Goal: Task Accomplishment & Management: Manage account settings

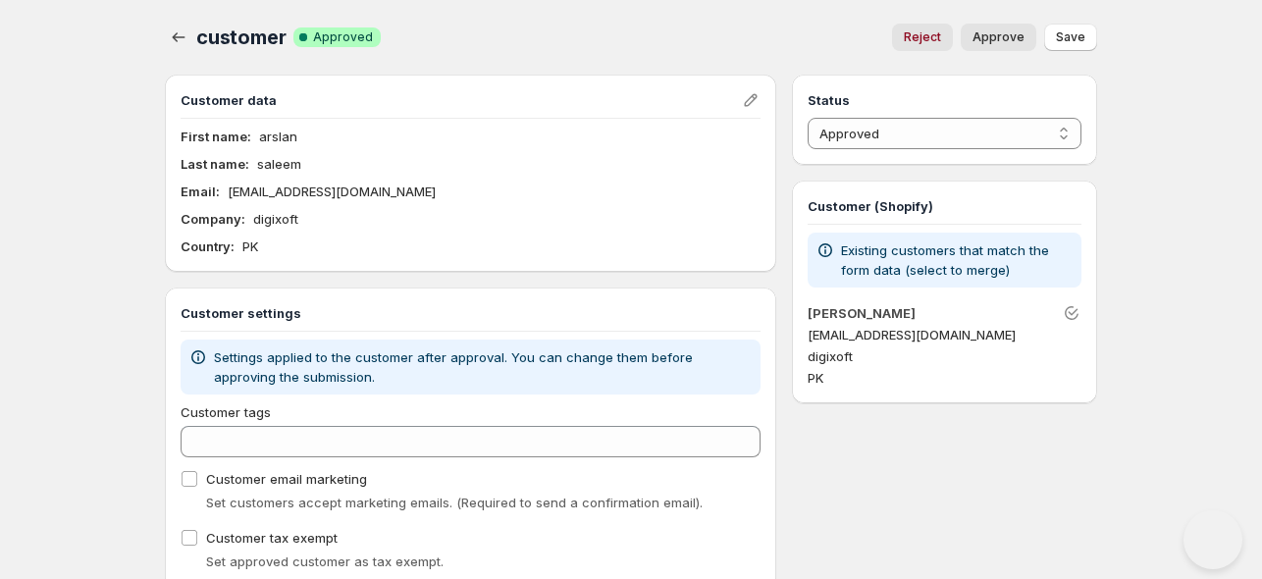
select select "1"
click at [1066, 38] on span "Save" at bounding box center [1070, 37] width 29 height 16
click at [1001, 152] on div "Status Pending Approved Rejected Ignored Spam Approved" at bounding box center [944, 120] width 305 height 90
click at [1015, 131] on select "Pending Approved Rejected Ignored Spam" at bounding box center [944, 133] width 274 height 31
click at [185, 38] on icon "button" at bounding box center [179, 37] width 20 height 20
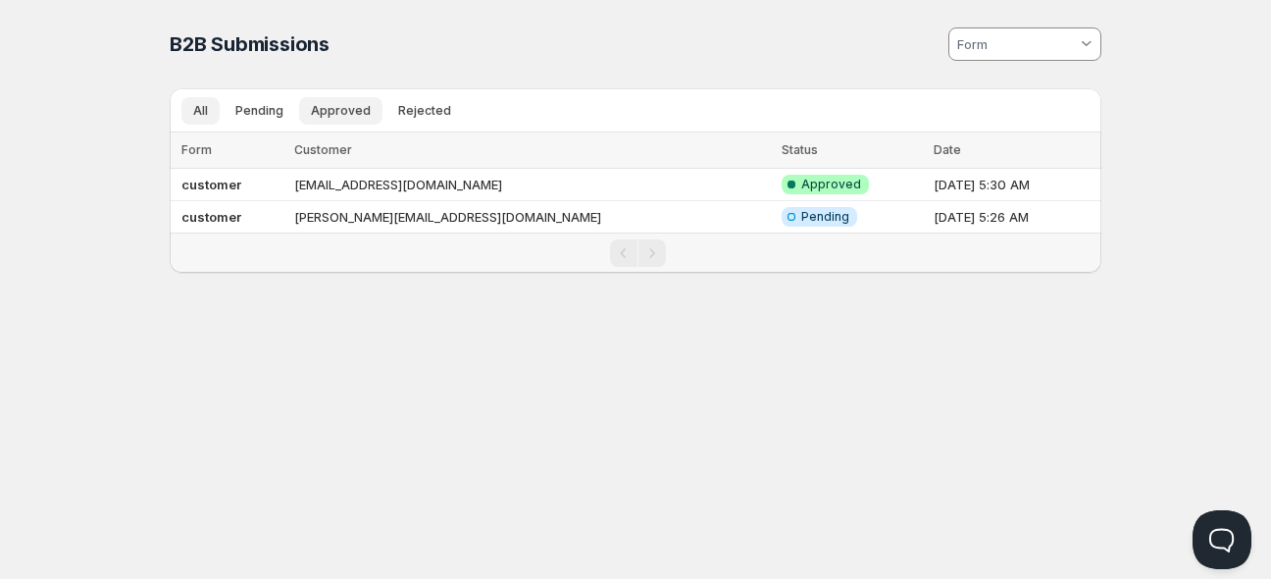
click at [333, 106] on span "Approved" at bounding box center [341, 111] width 60 height 16
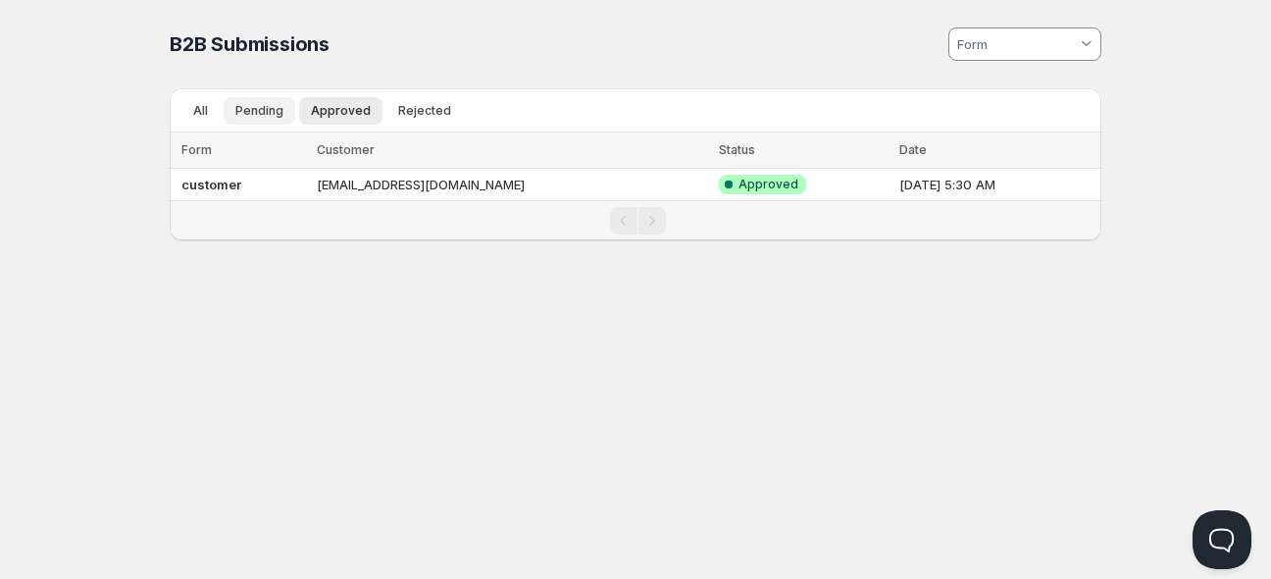
click at [272, 105] on span "Pending" at bounding box center [259, 111] width 48 height 16
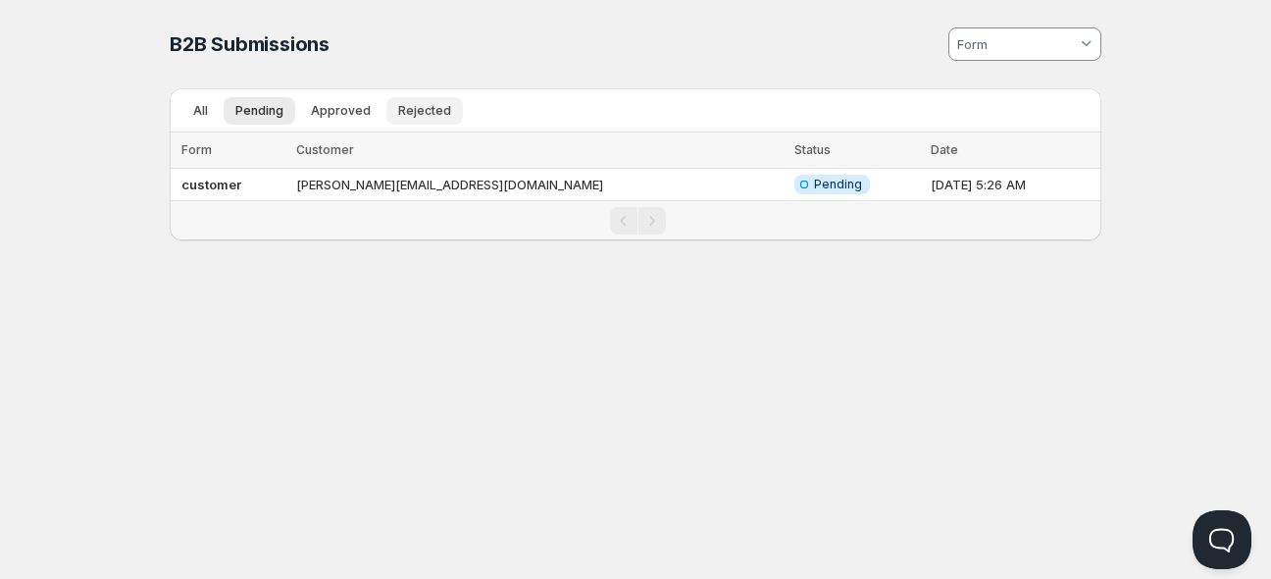
click at [398, 109] on span "Rejected" at bounding box center [424, 111] width 53 height 16
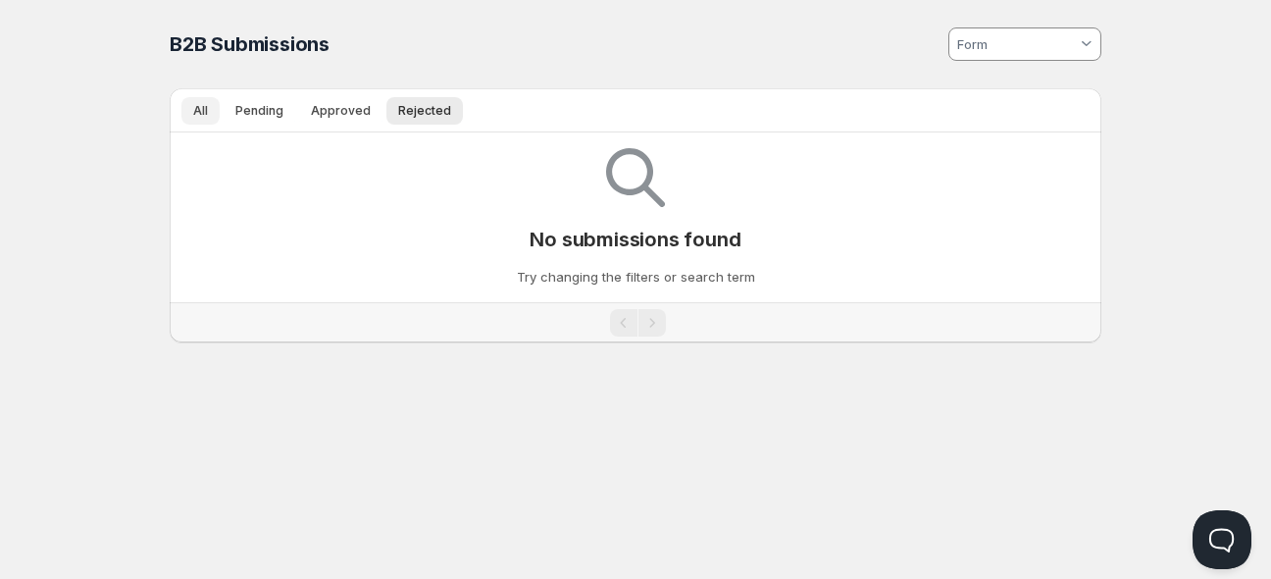
click at [196, 100] on button "All" at bounding box center [200, 110] width 38 height 27
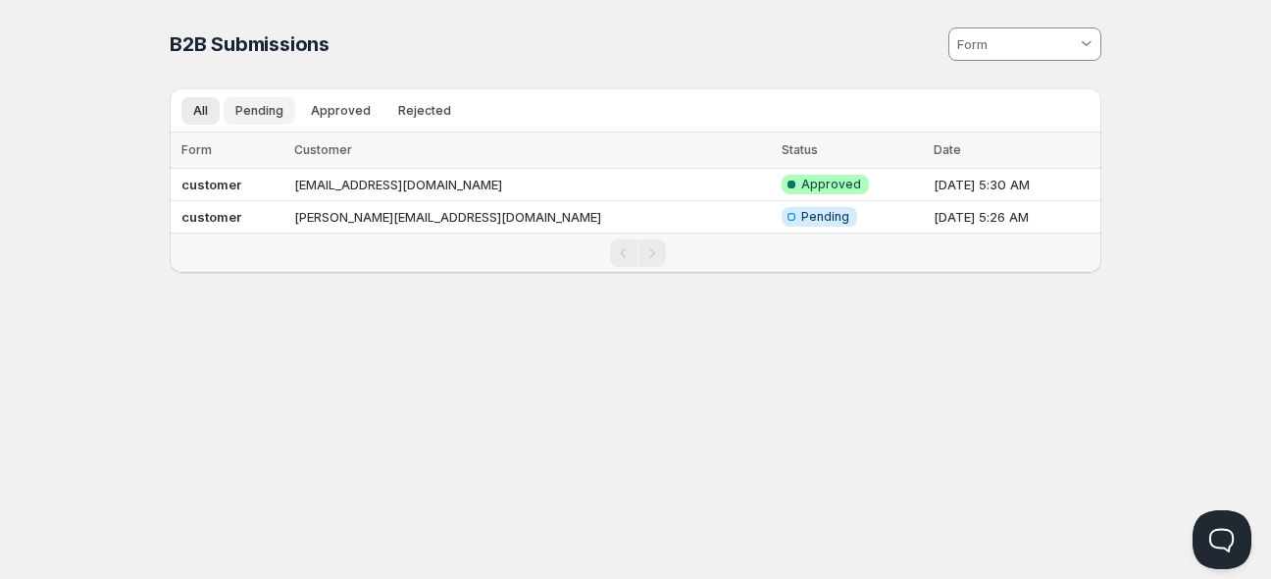
click at [263, 103] on span "Pending" at bounding box center [259, 111] width 48 height 16
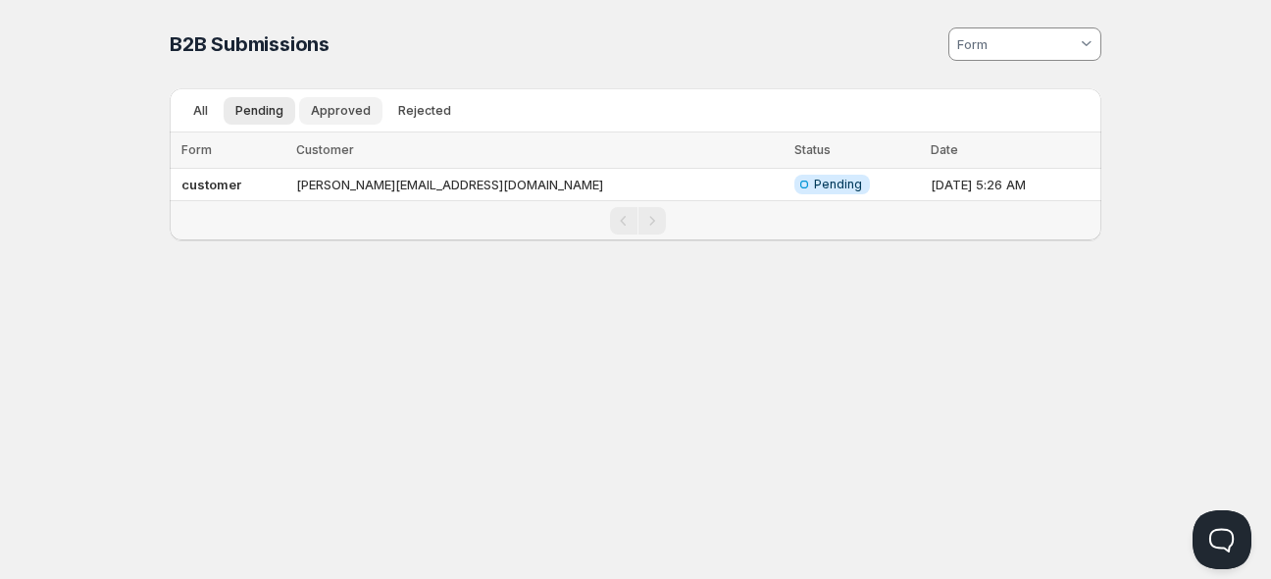
click at [311, 113] on span "Approved" at bounding box center [341, 111] width 60 height 16
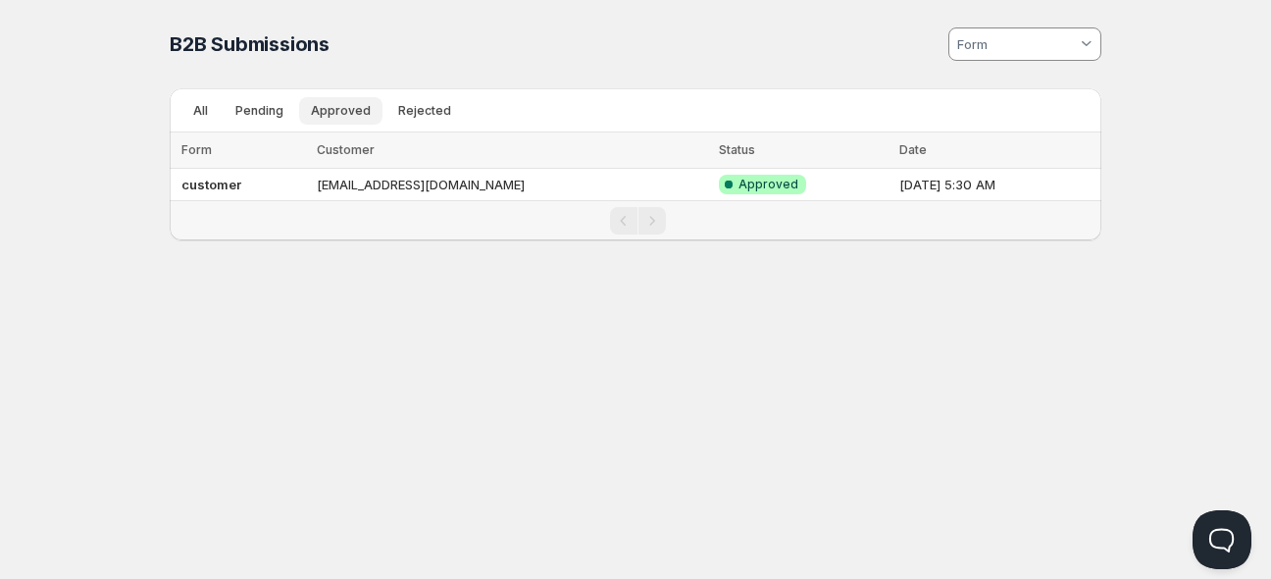
click at [373, 107] on button "Approved" at bounding box center [340, 110] width 83 height 27
click at [400, 107] on span "Rejected" at bounding box center [424, 111] width 53 height 16
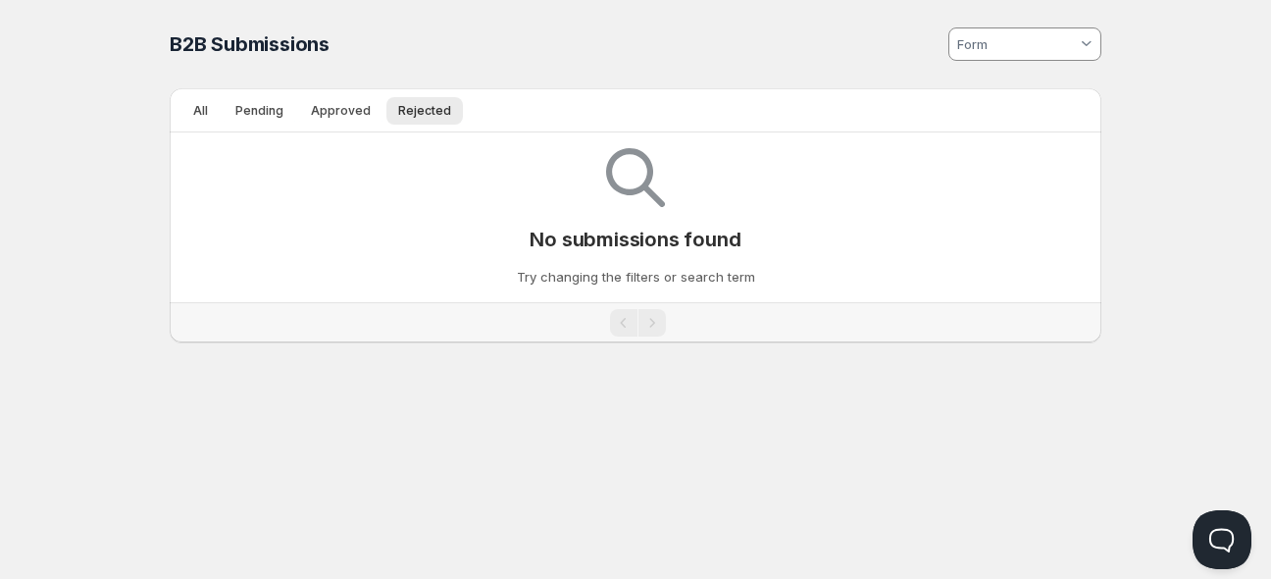
click at [568, 267] on p "Try changing the filters or search term" at bounding box center [636, 277] width 238 height 20
click at [204, 105] on span "All" at bounding box center [200, 111] width 15 height 16
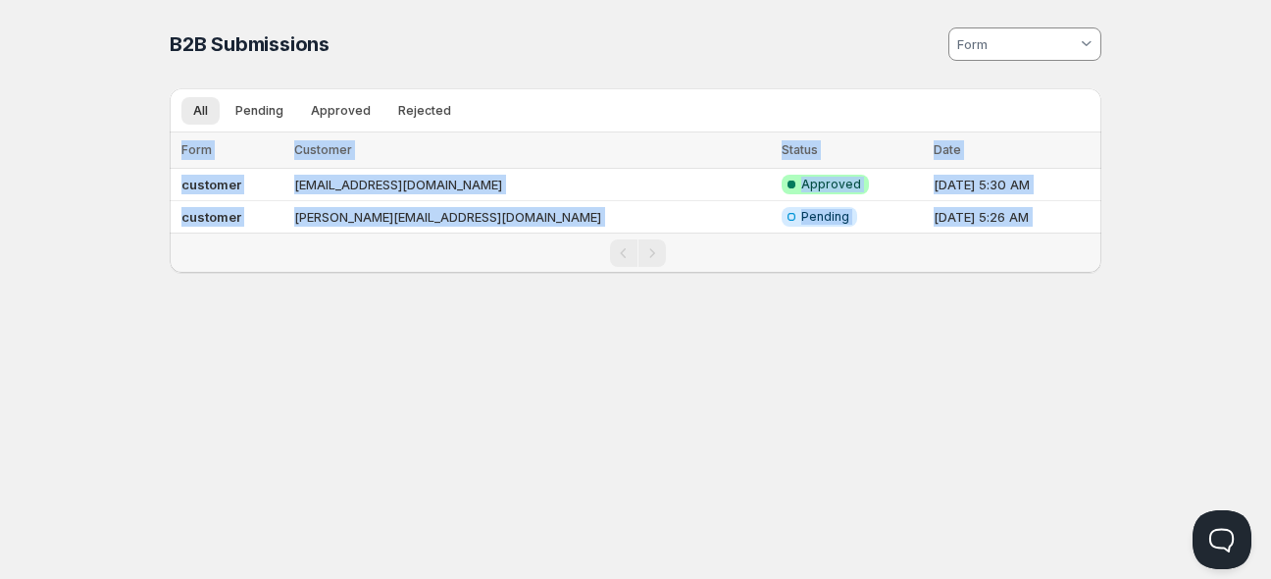
click at [332, 318] on div "Home Pricing Price lists Checkout Forms Submissions Settings Features Plans B2B…" at bounding box center [635, 289] width 1271 height 579
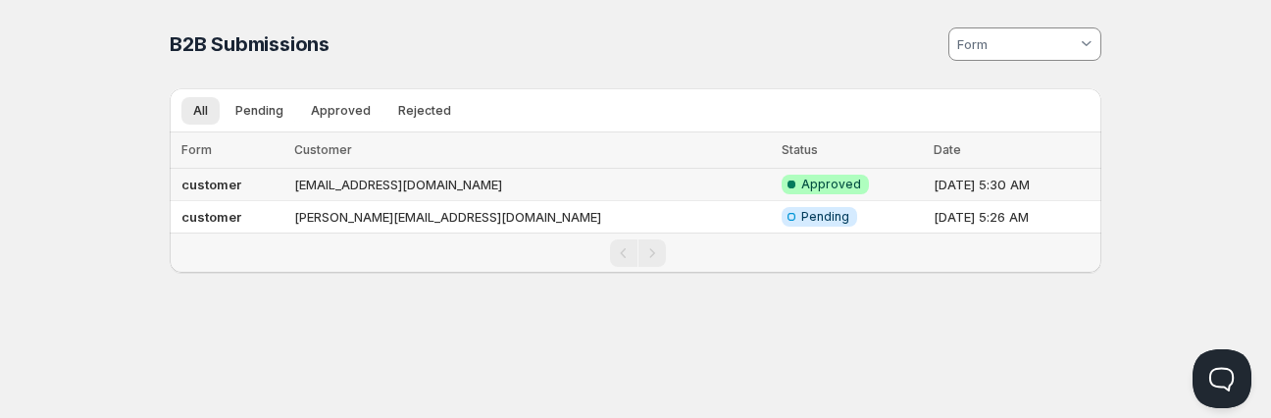
drag, startPoint x: 997, startPoint y: 182, endPoint x: 840, endPoint y: 191, distance: 157.2
click at [928, 191] on td "[DATE] 5:30 AM" at bounding box center [1015, 185] width 174 height 32
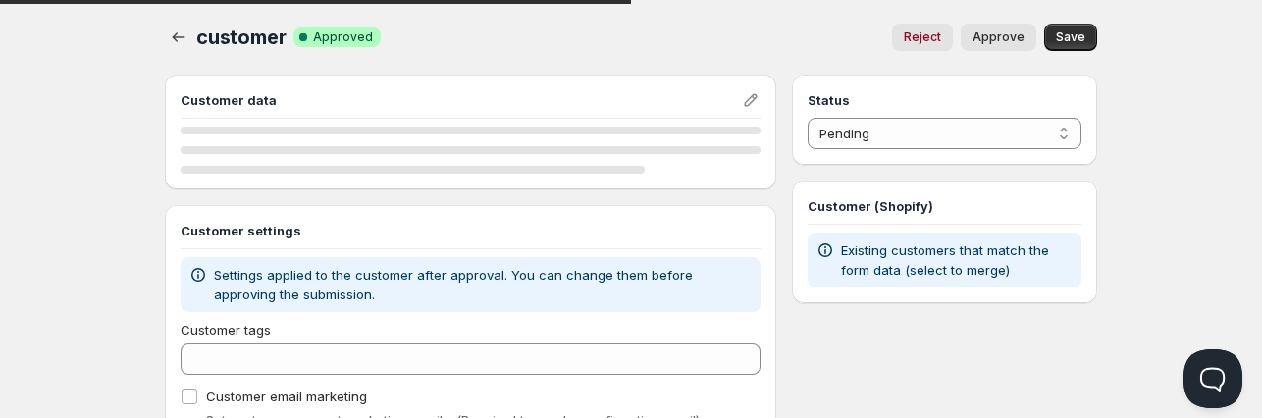
select select "1"
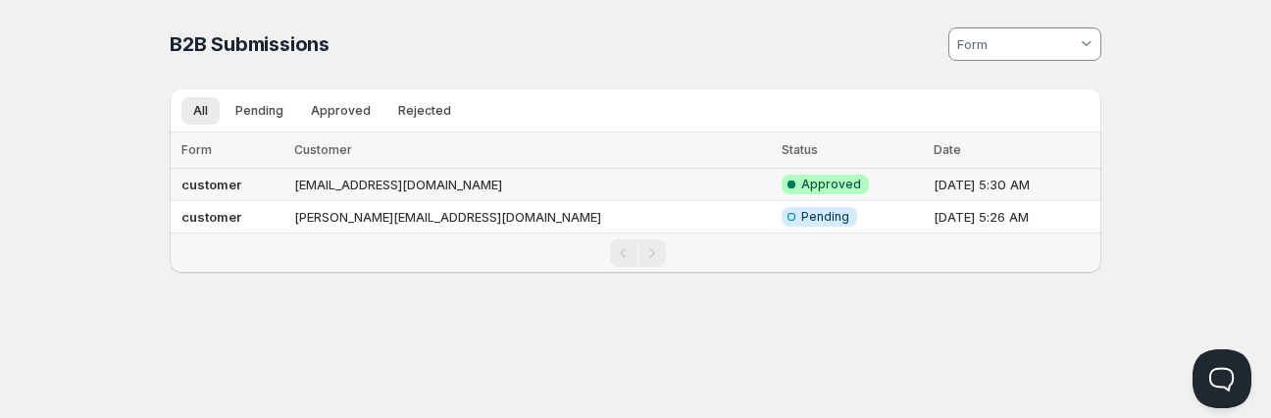
drag, startPoint x: 989, startPoint y: 180, endPoint x: 843, endPoint y: 185, distance: 146.3
click at [928, 185] on td "[DATE] 5:30 AM" at bounding box center [1015, 185] width 174 height 32
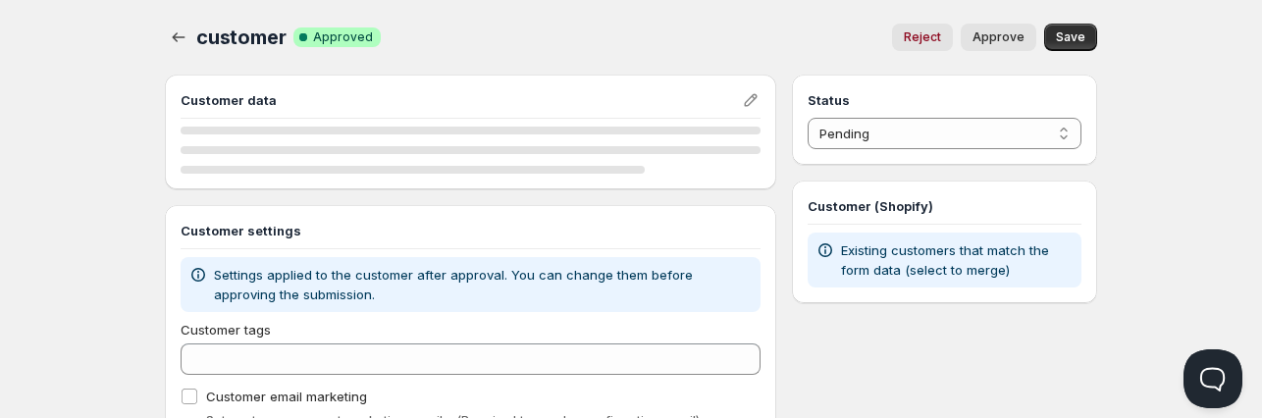
select select "1"
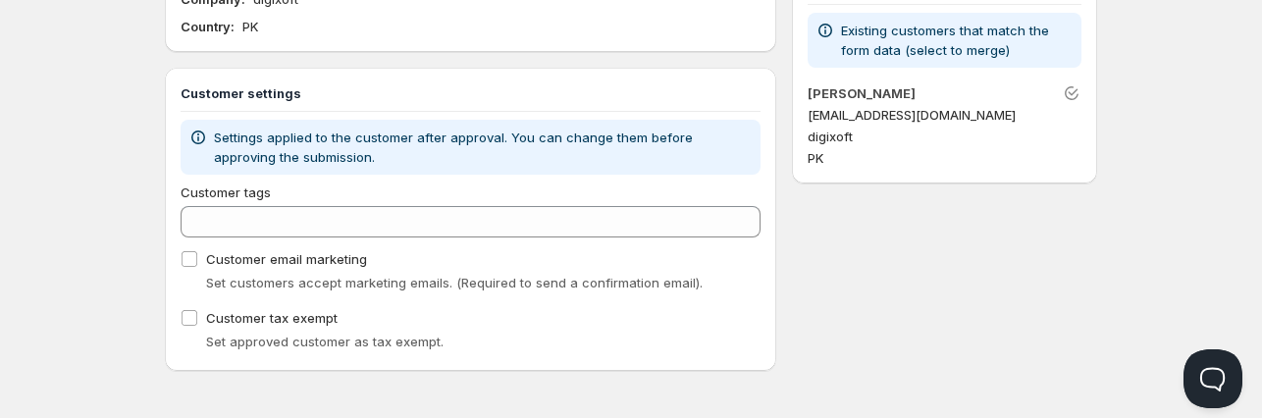
scroll to position [221, 0]
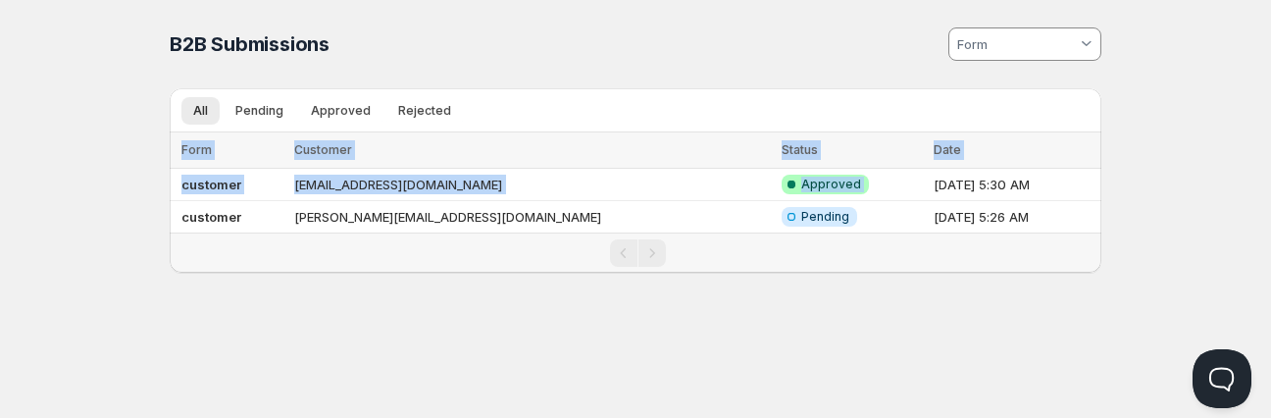
drag, startPoint x: 836, startPoint y: 181, endPoint x: 1139, endPoint y: 180, distance: 303.1
click at [1139, 180] on div "Home Pricing Price lists Checkout Forms Submissions Settings Features Plans B2B…" at bounding box center [635, 209] width 1271 height 418
copy table "Form Customer Status Date customer [EMAIL_ADDRESS][DOMAIN_NAME] Success Complet…"
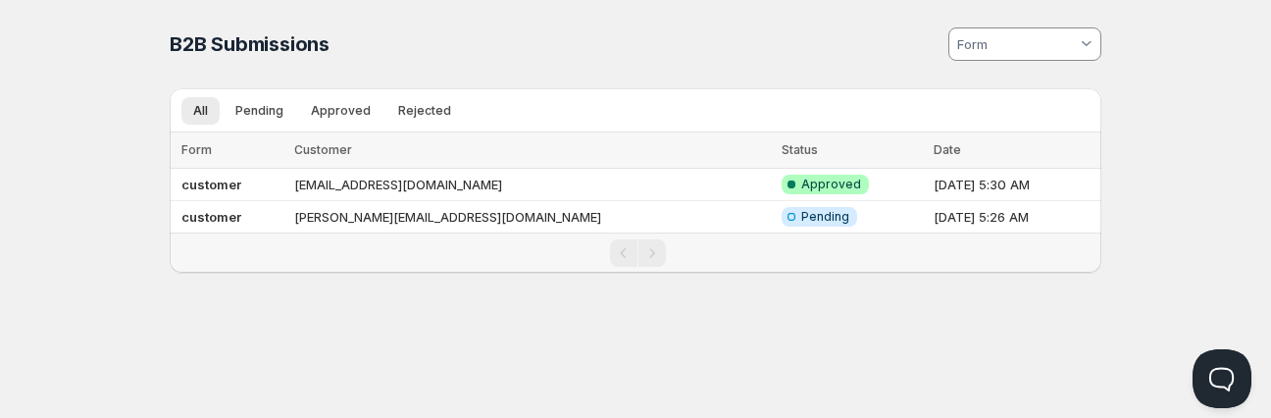
click at [327, 330] on div "Home Pricing Price lists Checkout Forms Submissions Settings Features Plans B2B…" at bounding box center [635, 209] width 1271 height 418
click at [252, 117] on span "Pending" at bounding box center [259, 111] width 48 height 16
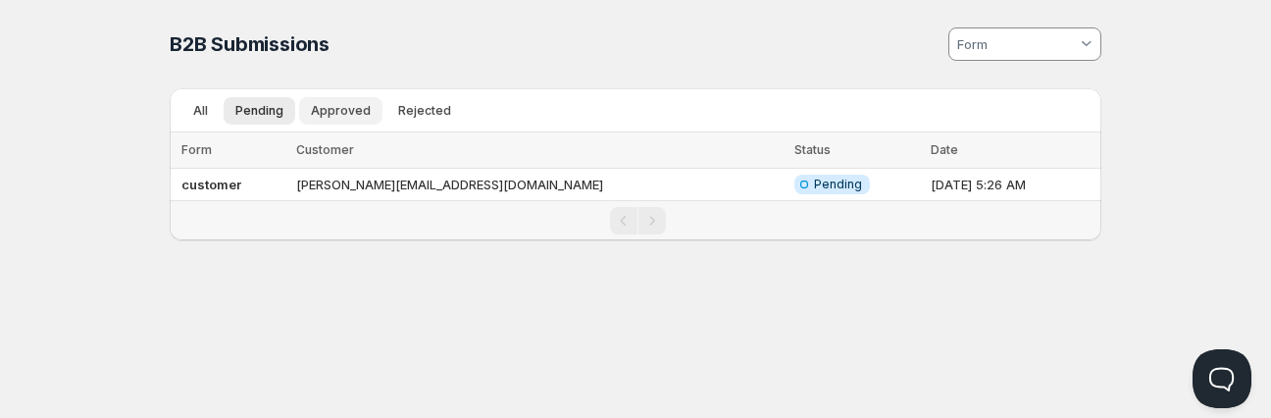
click at [364, 112] on span "Approved" at bounding box center [341, 111] width 60 height 16
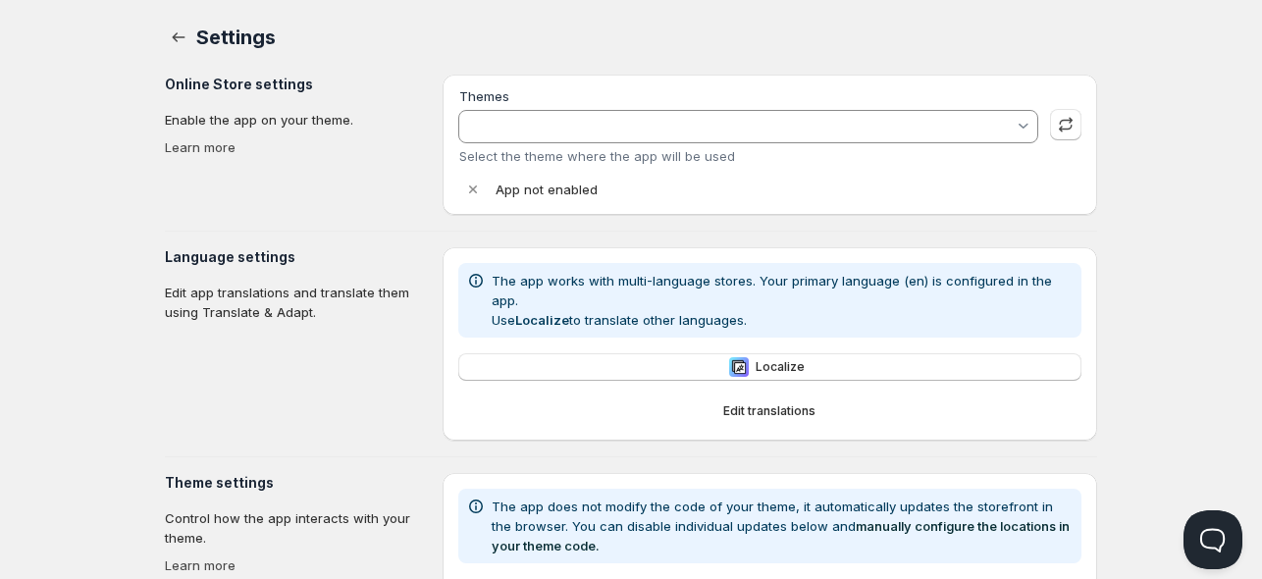
type input "Savor"
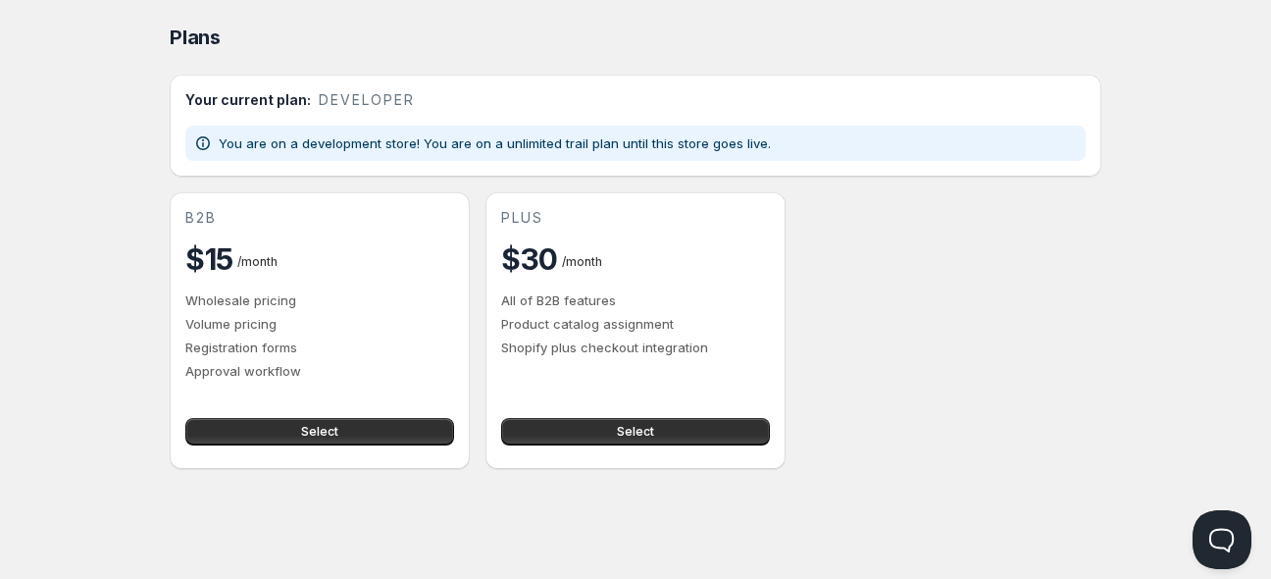
click at [243, 254] on span "/ month" at bounding box center [257, 261] width 40 height 15
click at [235, 298] on p "Wholesale pricing" at bounding box center [319, 300] width 269 height 20
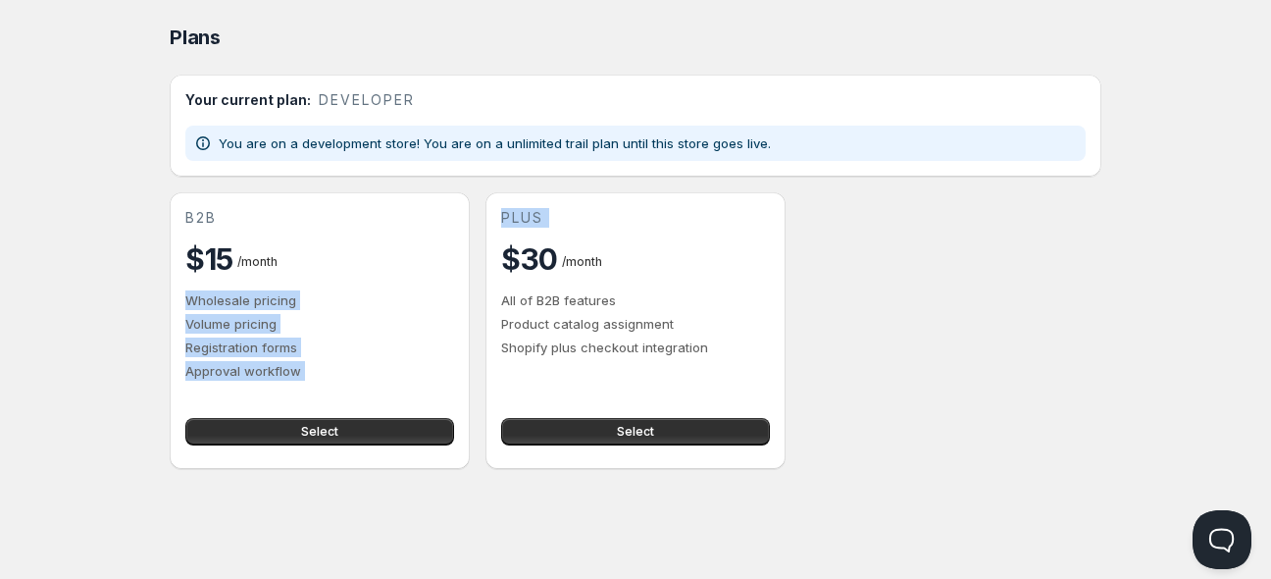
drag, startPoint x: 235, startPoint y: 298, endPoint x: 669, endPoint y: 227, distance: 439.5
click at [669, 227] on div "b2b $15 / month Wholesale pricing Volume pricing Registration forms Approval wo…" at bounding box center [636, 330] width 932 height 277
click at [669, 227] on div "plus" at bounding box center [635, 218] width 269 height 20
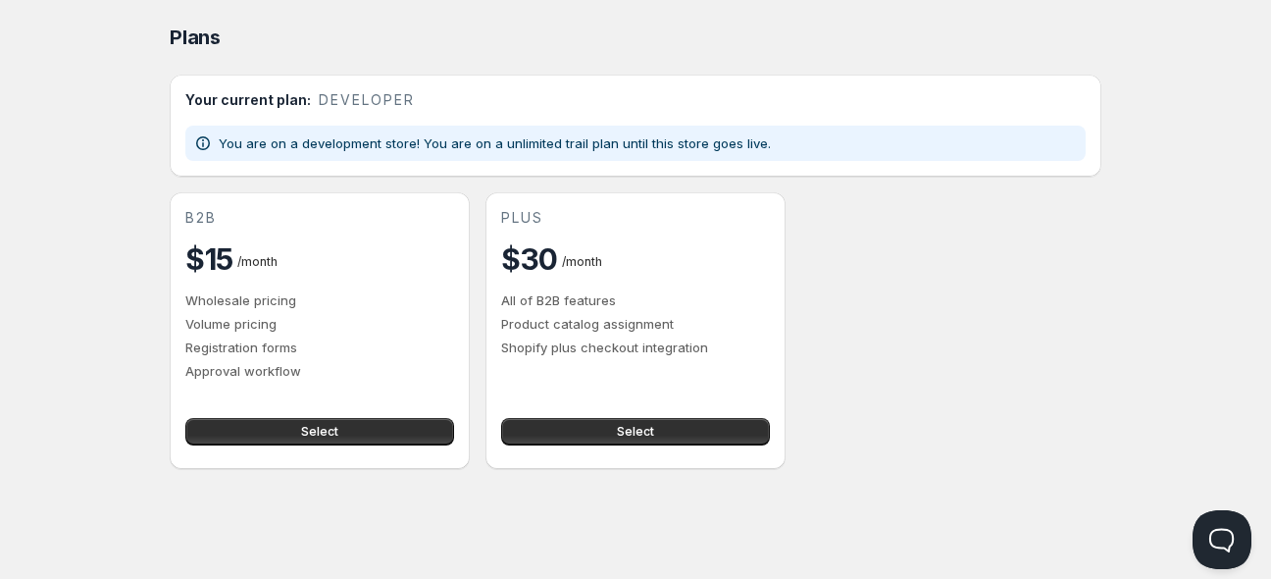
click at [218, 227] on div "b2b" at bounding box center [319, 218] width 269 height 20
click at [553, 237] on div "plus $30 / month All of B2B features Product catalog assignment Shopify plus ch…" at bounding box center [635, 282] width 269 height 149
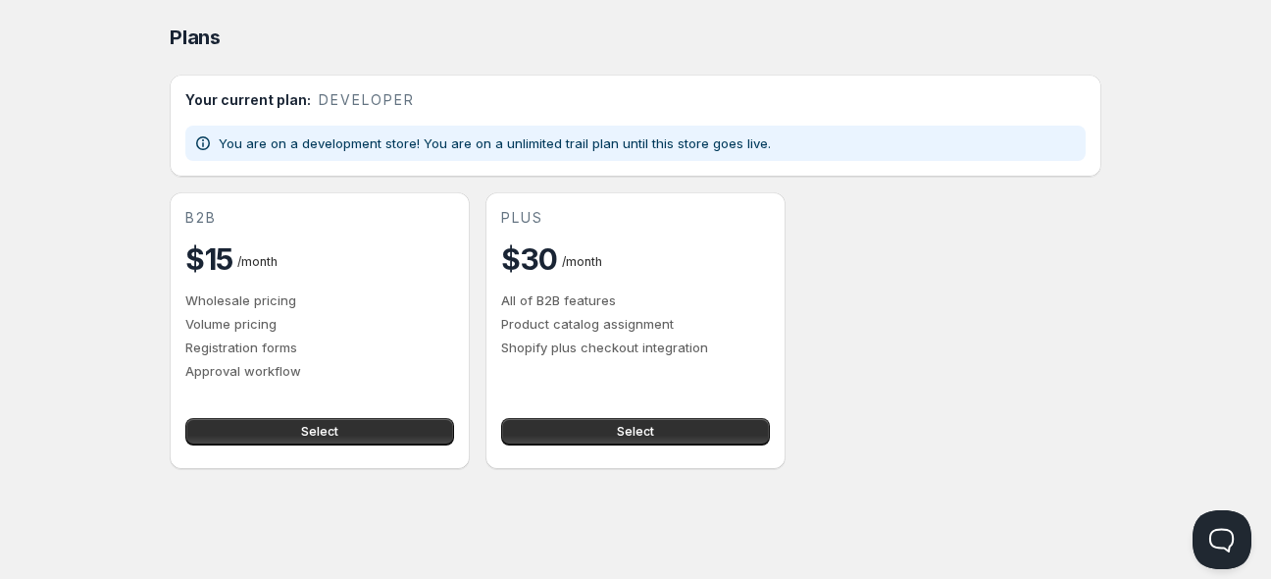
click at [220, 211] on div "b2b" at bounding box center [319, 218] width 269 height 20
click at [538, 211] on span "plus" at bounding box center [522, 218] width 42 height 20
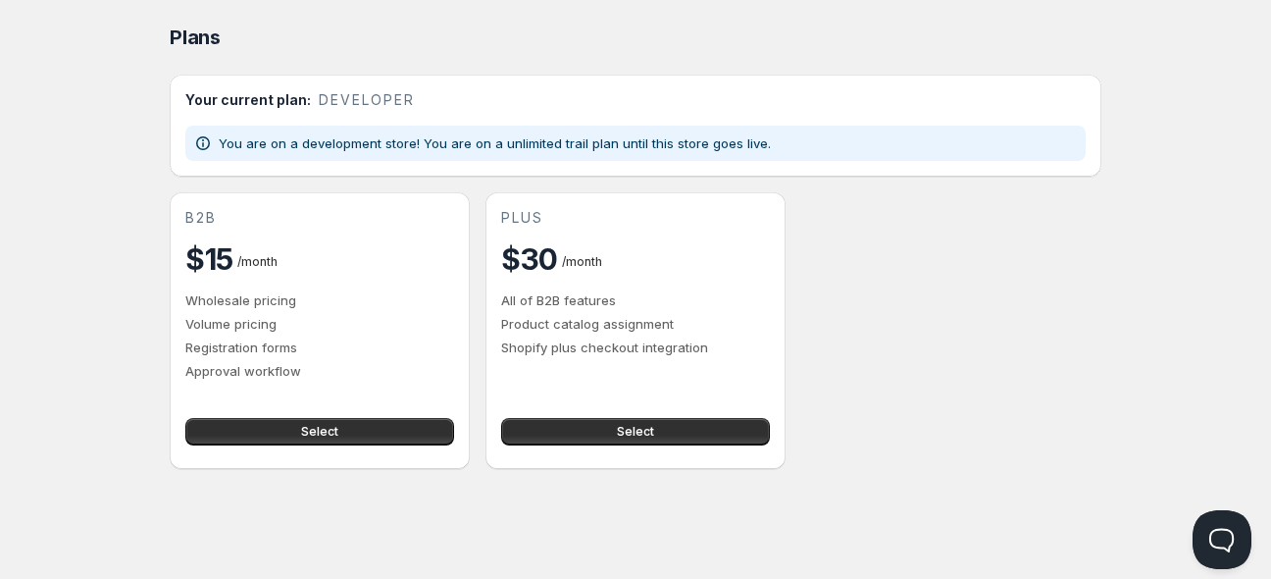
click at [863, 277] on div "b2b $15 / month Wholesale pricing Volume pricing Registration forms Approval wo…" at bounding box center [636, 330] width 932 height 277
click at [245, 90] on h2 "Your current plan:" at bounding box center [248, 100] width 126 height 20
click at [344, 98] on span "developer" at bounding box center [367, 100] width 96 height 20
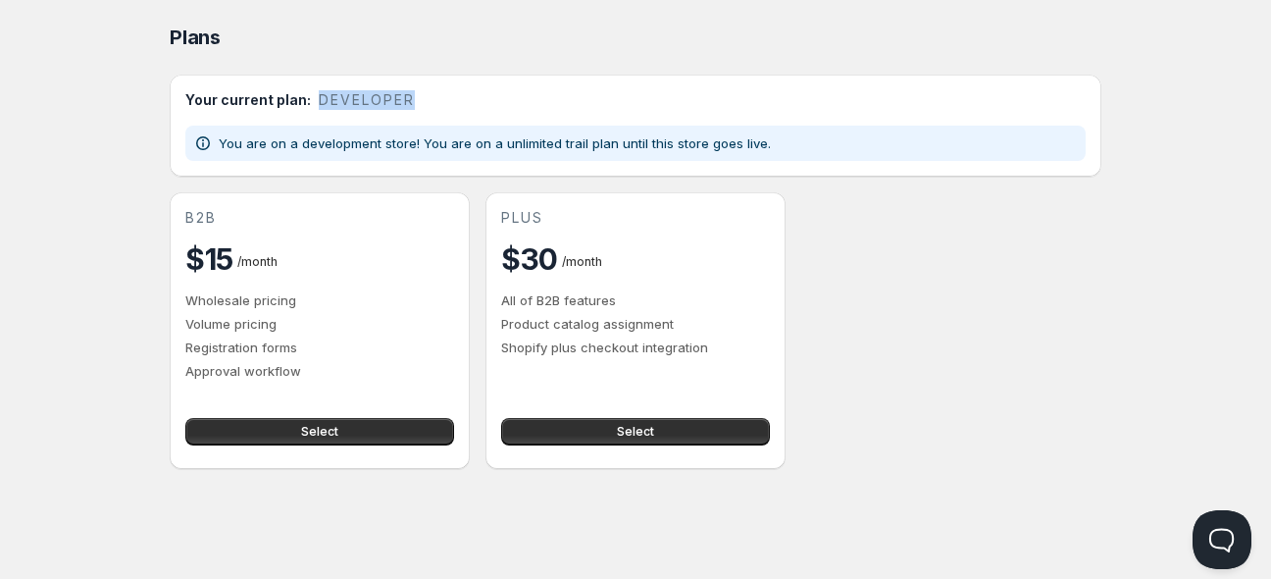
click at [344, 98] on span "developer" at bounding box center [367, 100] width 96 height 20
click at [211, 220] on span "b2b" at bounding box center [200, 218] width 31 height 20
